Goal: Task Accomplishment & Management: Complete application form

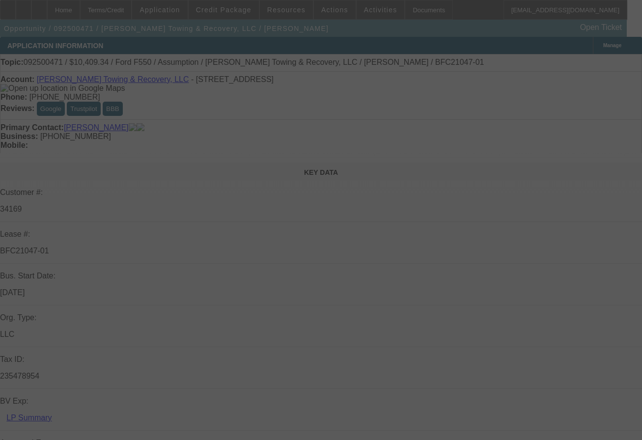
select select "0"
select select "2"
select select "0"
select select "6"
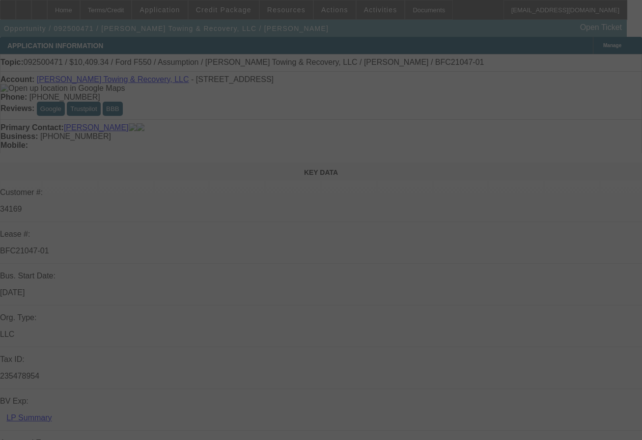
select select "0"
select select "2"
select select "0"
select select "6"
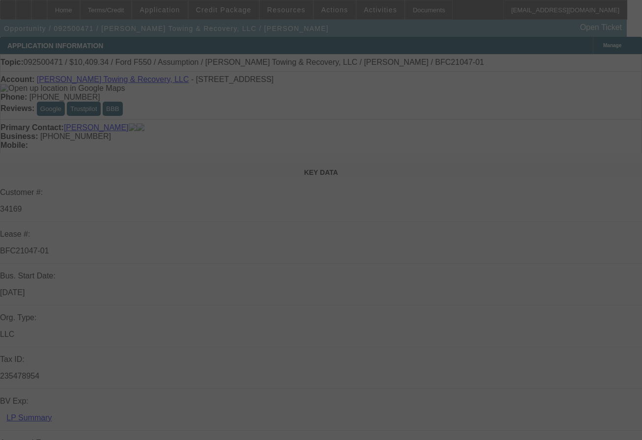
select select "0"
select select "2"
select select "0"
select select "6"
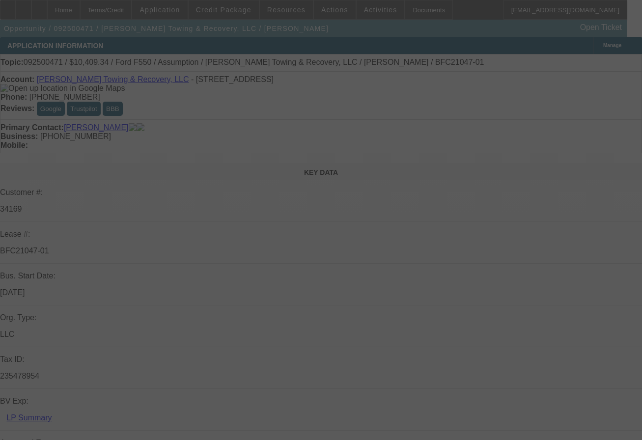
select select "0"
select select "2"
select select "0"
select select "6"
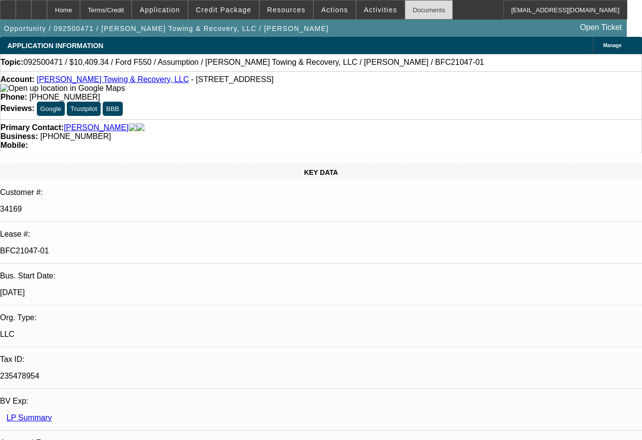
click at [406, 9] on div "Documents" at bounding box center [428, 10] width 48 height 20
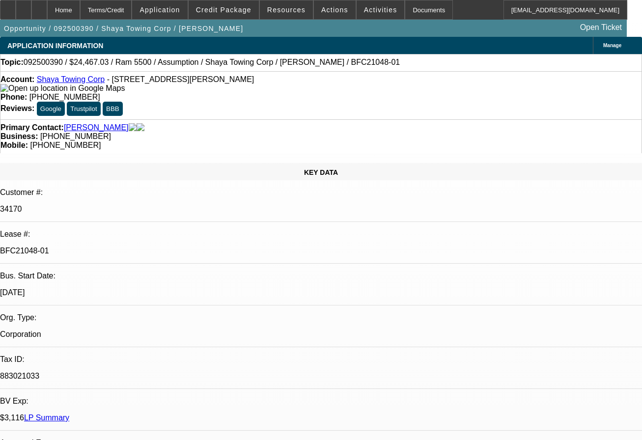
select select "0"
select select "2"
select select "0.1"
select select "4"
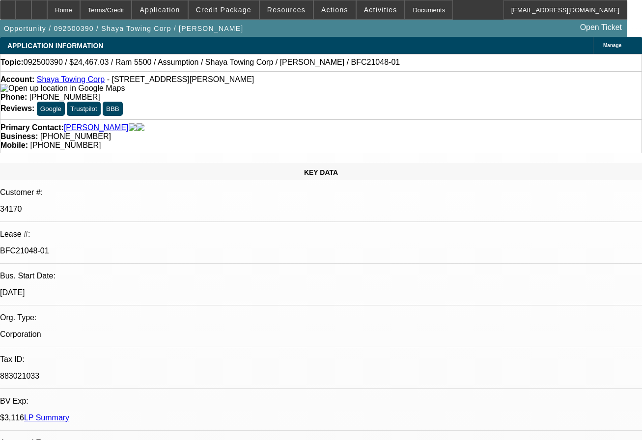
select select "0"
select select "0.1"
select select "4"
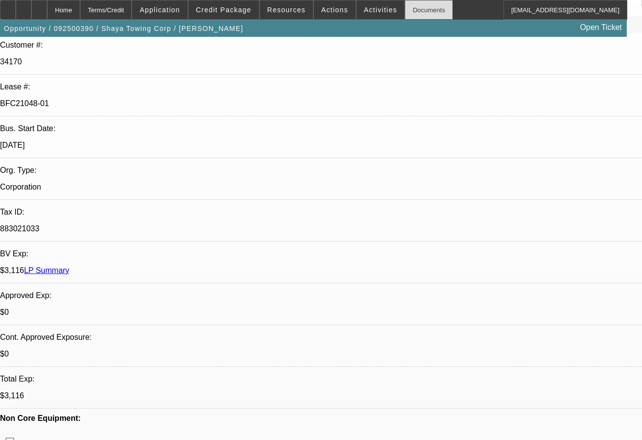
click at [410, 11] on div "Documents" at bounding box center [428, 10] width 48 height 20
